Goal: Find specific page/section: Find specific page/section

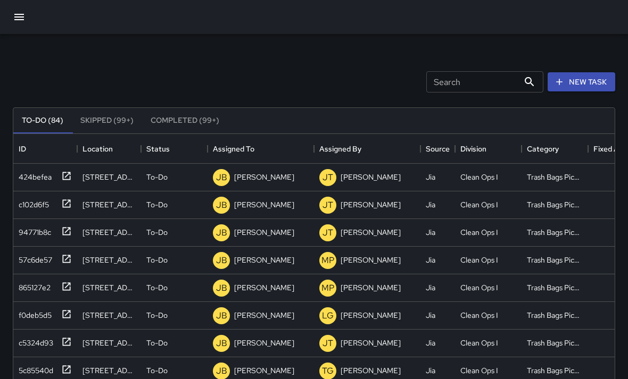
click at [19, 24] on button "button" at bounding box center [19, 17] width 26 height 26
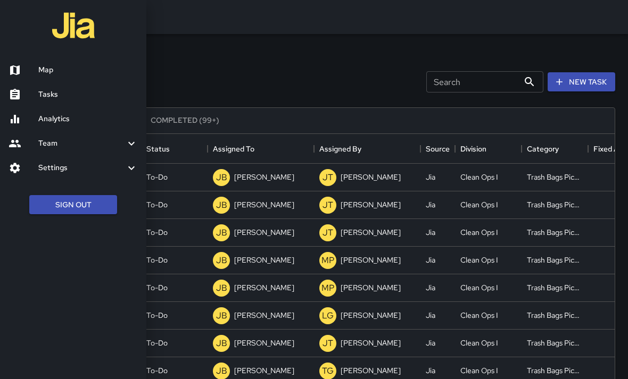
click at [61, 68] on h6 "Map" at bounding box center [88, 70] width 100 height 12
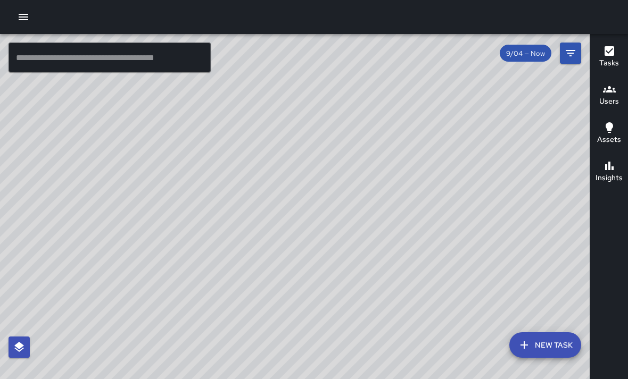
click at [33, 15] on button "button" at bounding box center [23, 16] width 21 height 21
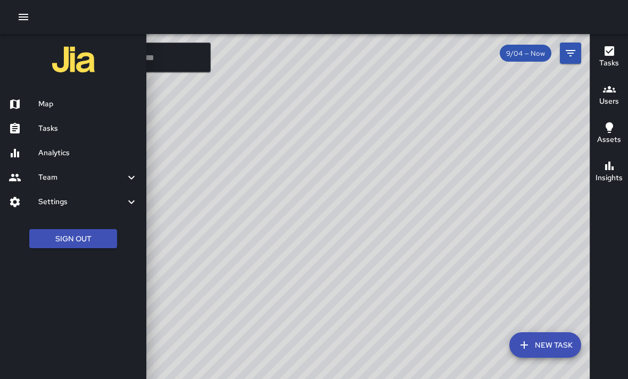
click at [42, 102] on h6 "Map" at bounding box center [88, 104] width 100 height 12
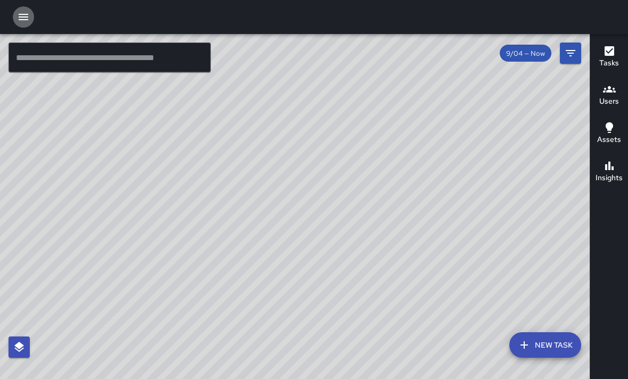
click at [27, 16] on icon "button" at bounding box center [24, 17] width 10 height 6
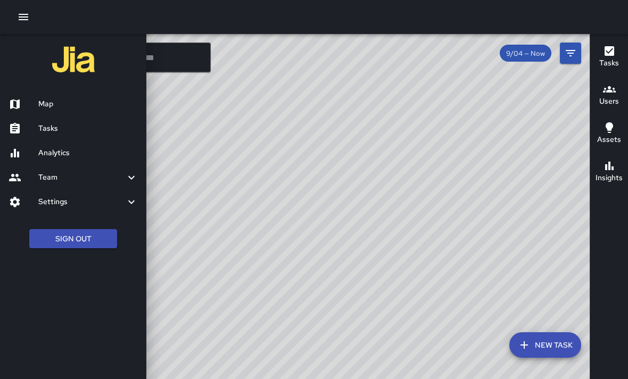
click at [44, 129] on h6 "Tasks" at bounding box center [88, 129] width 100 height 12
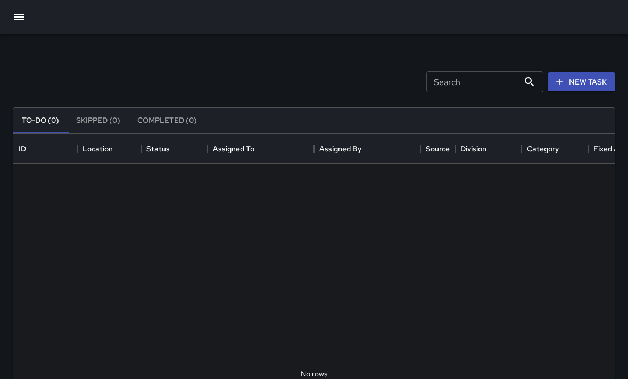
scroll to position [451, 601]
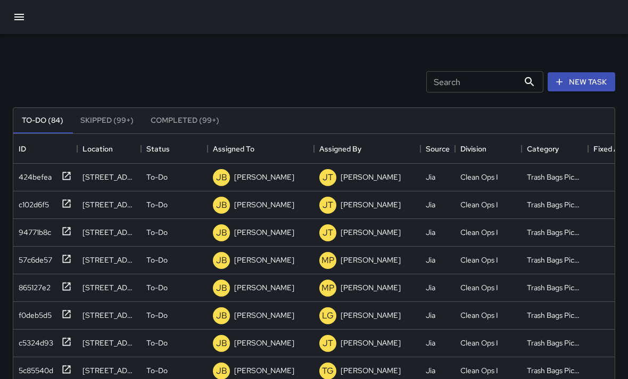
click at [19, 18] on icon "button" at bounding box center [19, 17] width 13 height 13
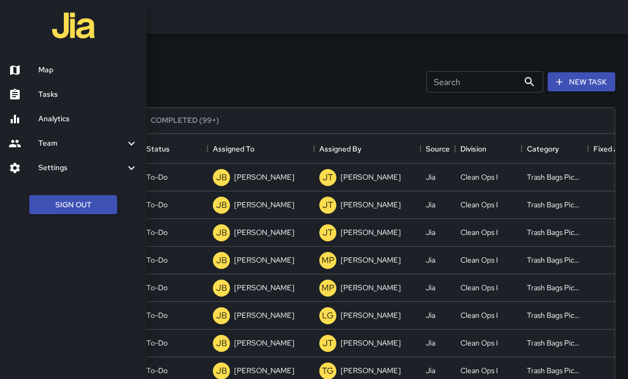
click at [44, 71] on h6 "Map" at bounding box center [88, 70] width 100 height 12
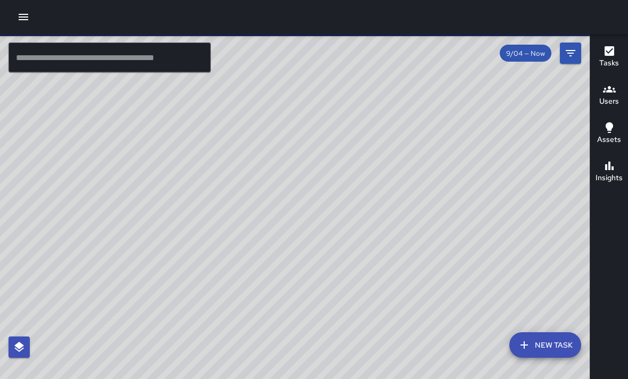
click at [572, 52] on icon "Filters" at bounding box center [570, 53] width 13 height 13
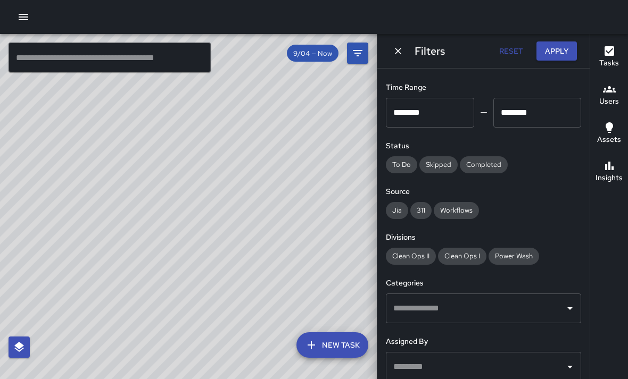
scroll to position [63, 0]
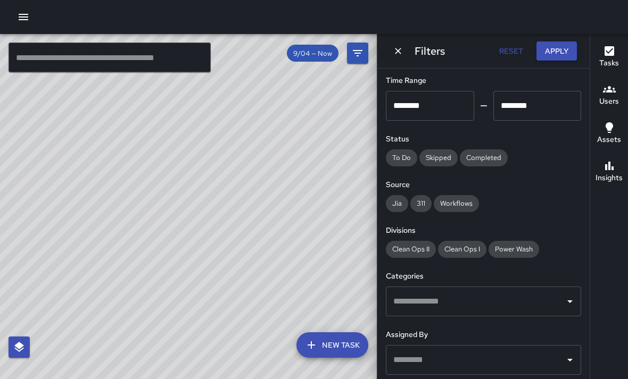
click at [511, 304] on input "text" at bounding box center [476, 302] width 170 height 20
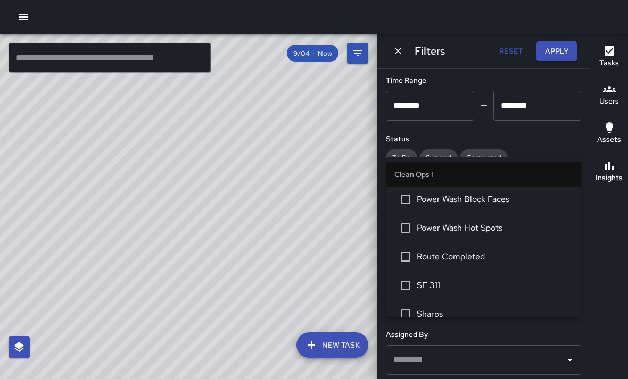
scroll to position [245, 0]
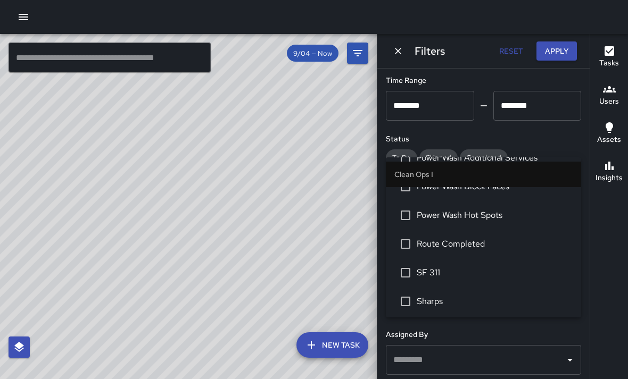
click at [437, 267] on span "SF 311" at bounding box center [495, 273] width 156 height 13
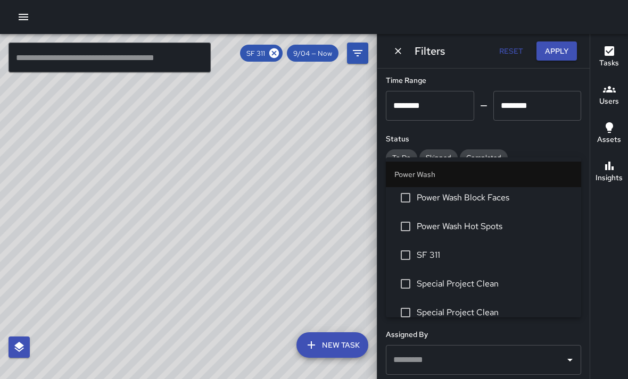
scroll to position [905, 0]
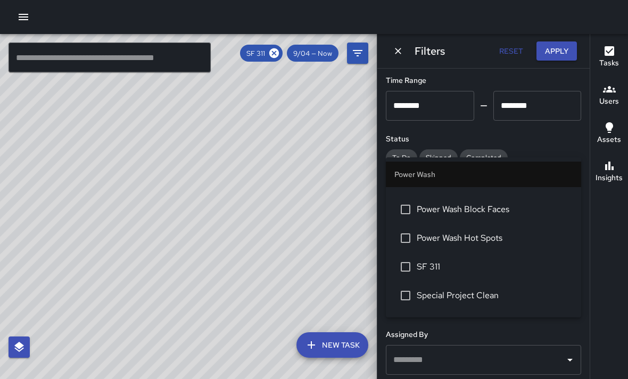
click at [428, 261] on span "SF 311" at bounding box center [495, 267] width 156 height 13
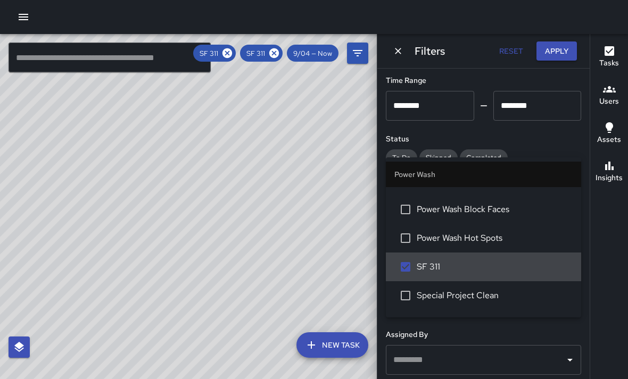
click at [398, 54] on icon "Dismiss" at bounding box center [398, 51] width 11 height 11
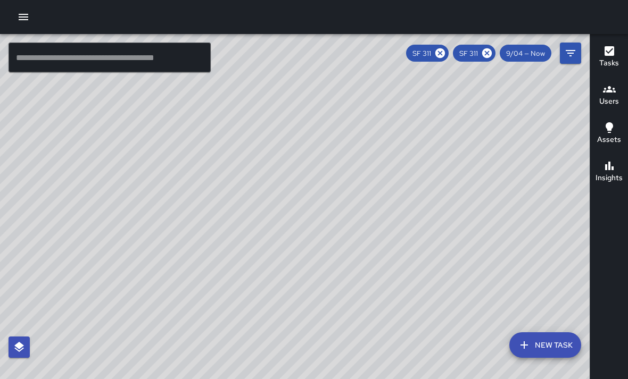
click at [605, 96] on h6 "Users" at bounding box center [609, 102] width 20 height 12
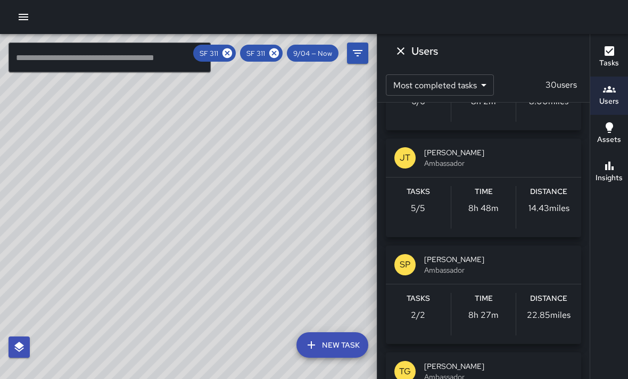
scroll to position [190, 0]
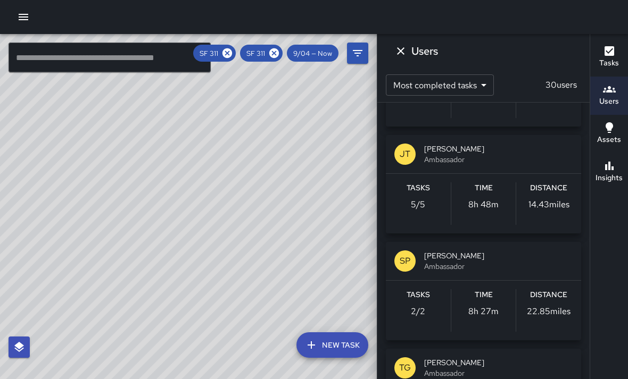
click at [449, 257] on span "[PERSON_NAME]" at bounding box center [498, 256] width 148 height 11
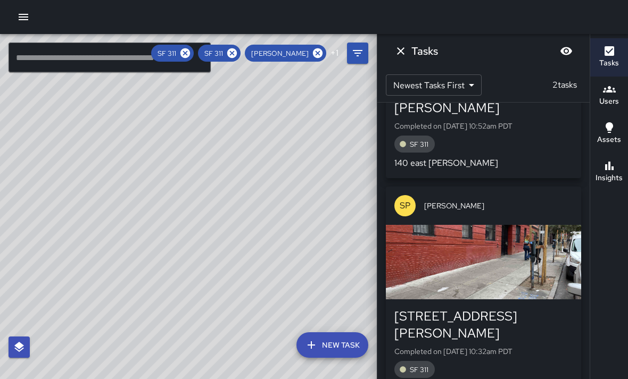
scroll to position [149, 0]
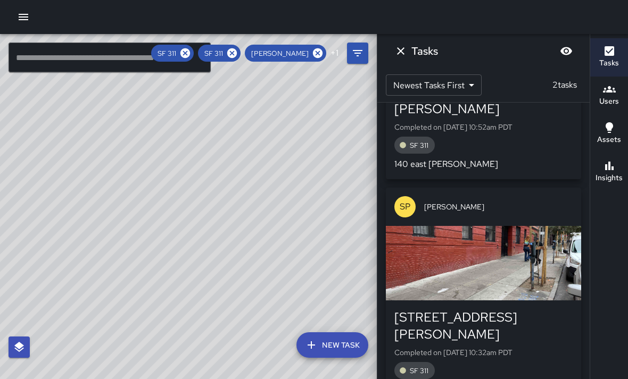
click at [401, 56] on icon "Dismiss" at bounding box center [400, 51] width 13 height 13
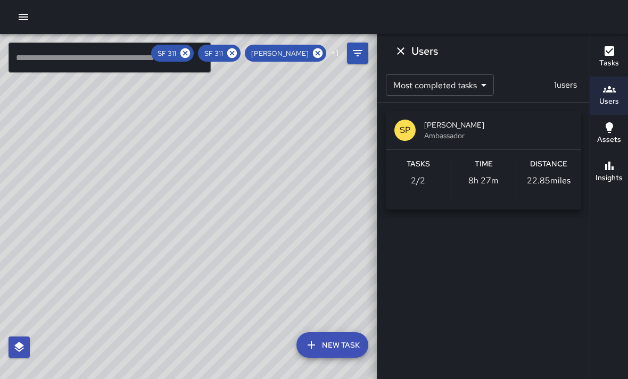
click at [401, 52] on icon "Dismiss" at bounding box center [400, 51] width 13 height 13
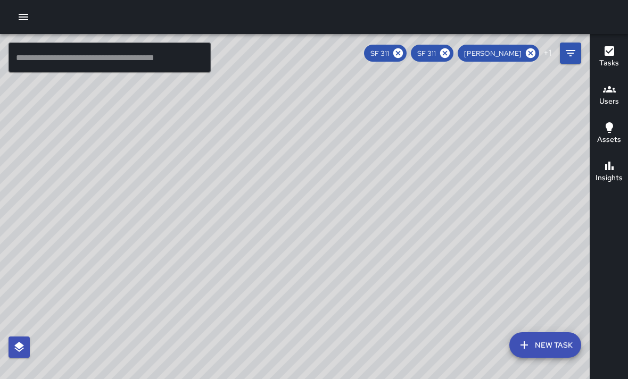
click at [609, 160] on icon "button" at bounding box center [609, 166] width 13 height 13
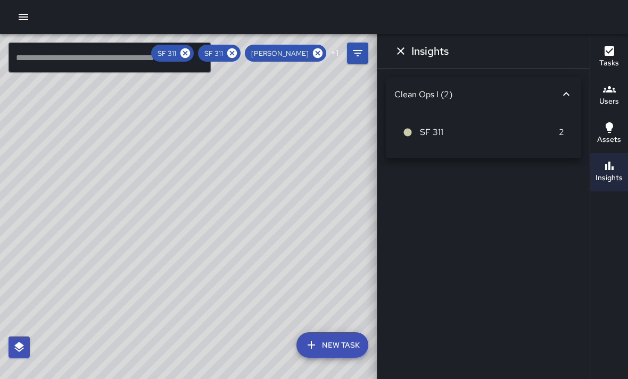
click at [400, 53] on icon "Dismiss" at bounding box center [400, 51] width 13 height 13
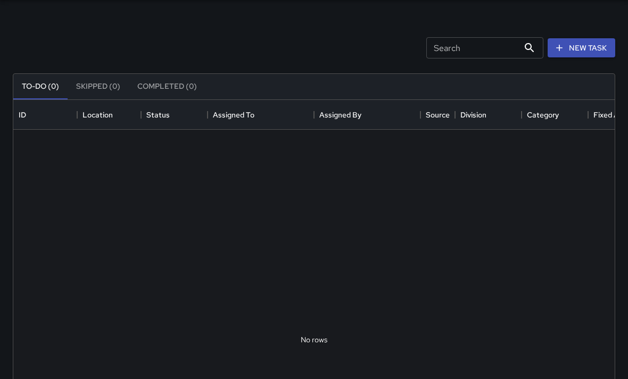
scroll to position [1, 1]
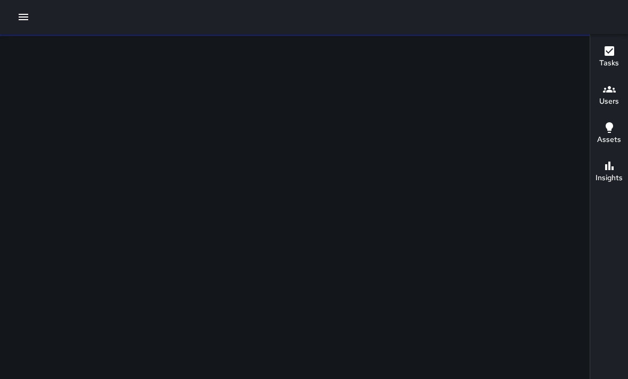
scroll to position [34, 0]
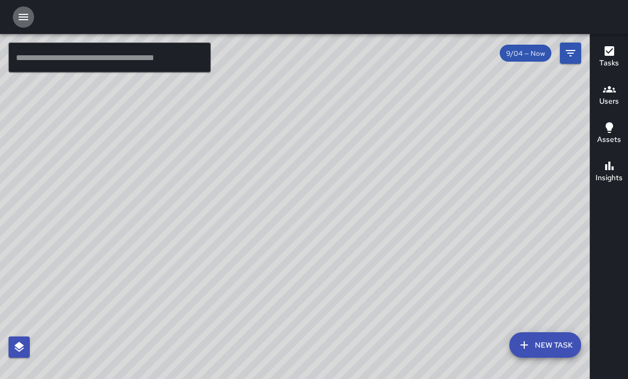
click at [23, 18] on icon "button" at bounding box center [24, 17] width 10 height 6
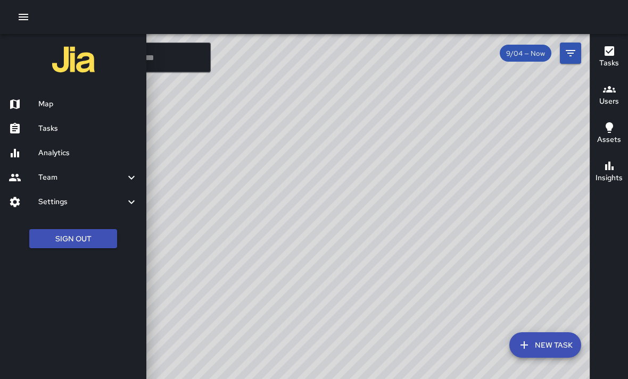
click at [48, 127] on h6 "Tasks" at bounding box center [88, 129] width 100 height 12
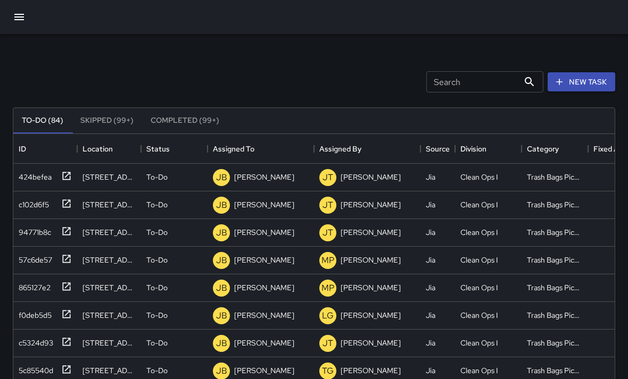
click at [21, 21] on icon "button" at bounding box center [19, 17] width 13 height 13
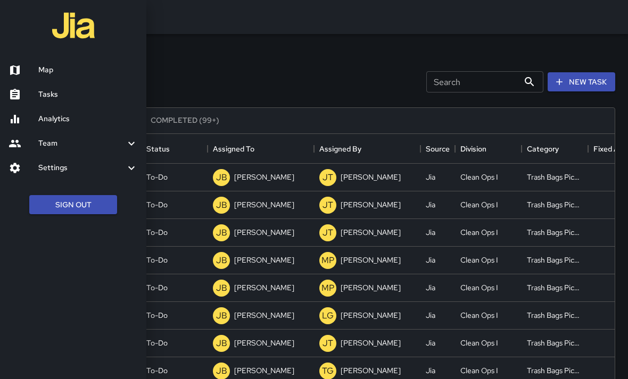
click at [48, 70] on h6 "Map" at bounding box center [88, 70] width 100 height 12
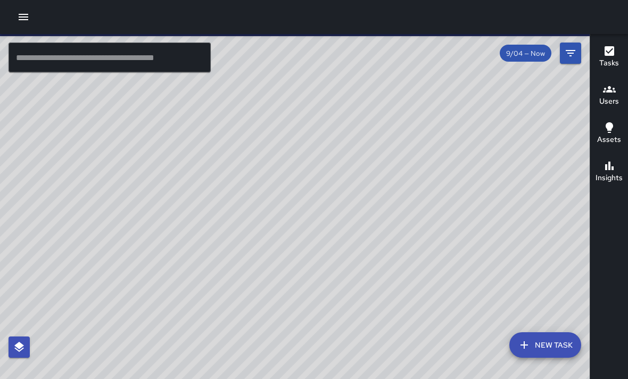
click at [567, 55] on icon "Filters" at bounding box center [570, 53] width 13 height 13
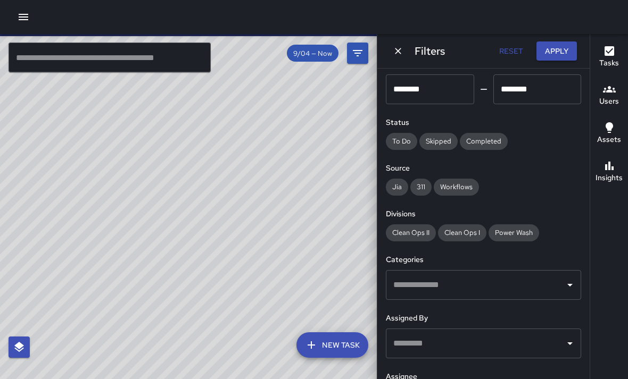
scroll to position [90, 0]
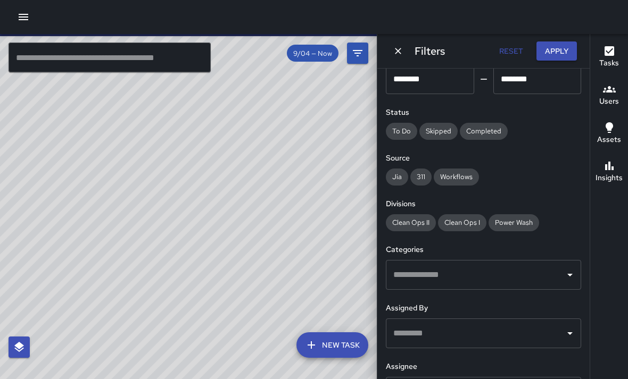
click at [496, 271] on input "text" at bounding box center [476, 275] width 170 height 20
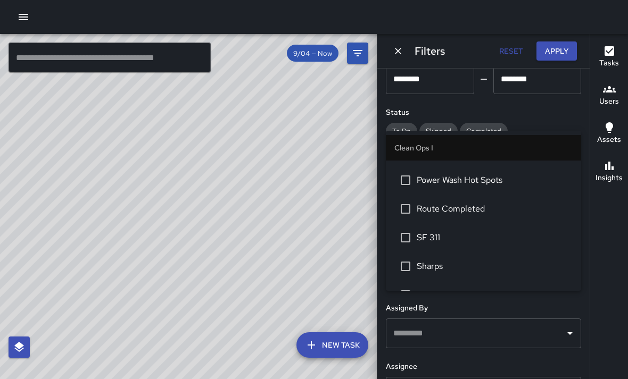
scroll to position [288, 0]
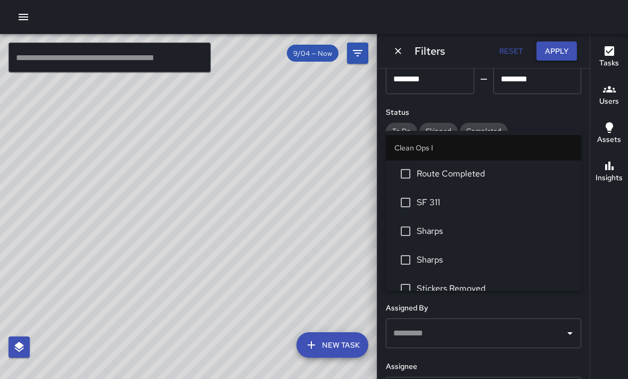
click at [463, 196] on span "SF 311" at bounding box center [495, 202] width 156 height 13
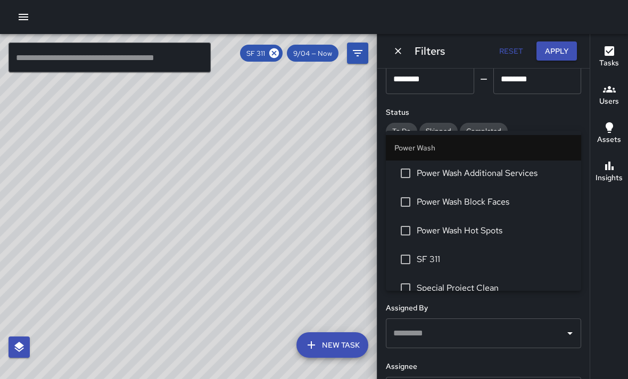
scroll to position [895, 0]
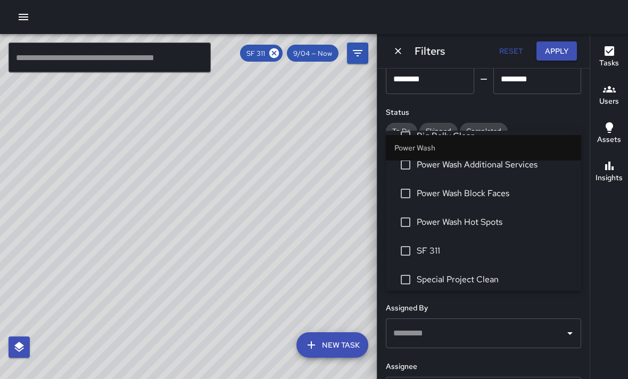
click at [442, 245] on span "SF 311" at bounding box center [495, 251] width 156 height 13
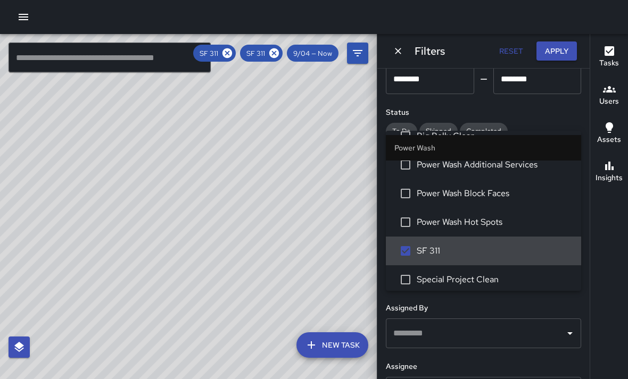
click at [400, 52] on icon "Dismiss" at bounding box center [398, 51] width 11 height 11
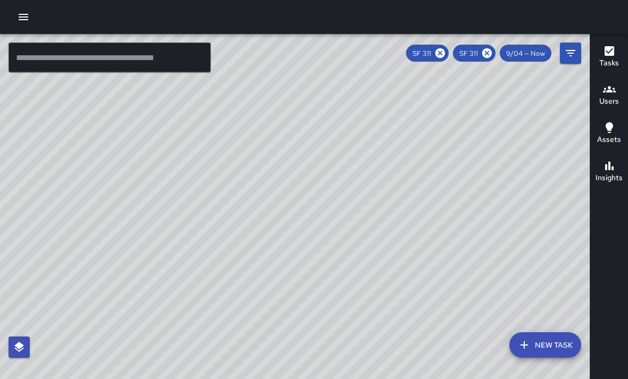
click at [606, 162] on icon "button" at bounding box center [609, 166] width 9 height 9
